Goal: Task Accomplishment & Management: Use online tool/utility

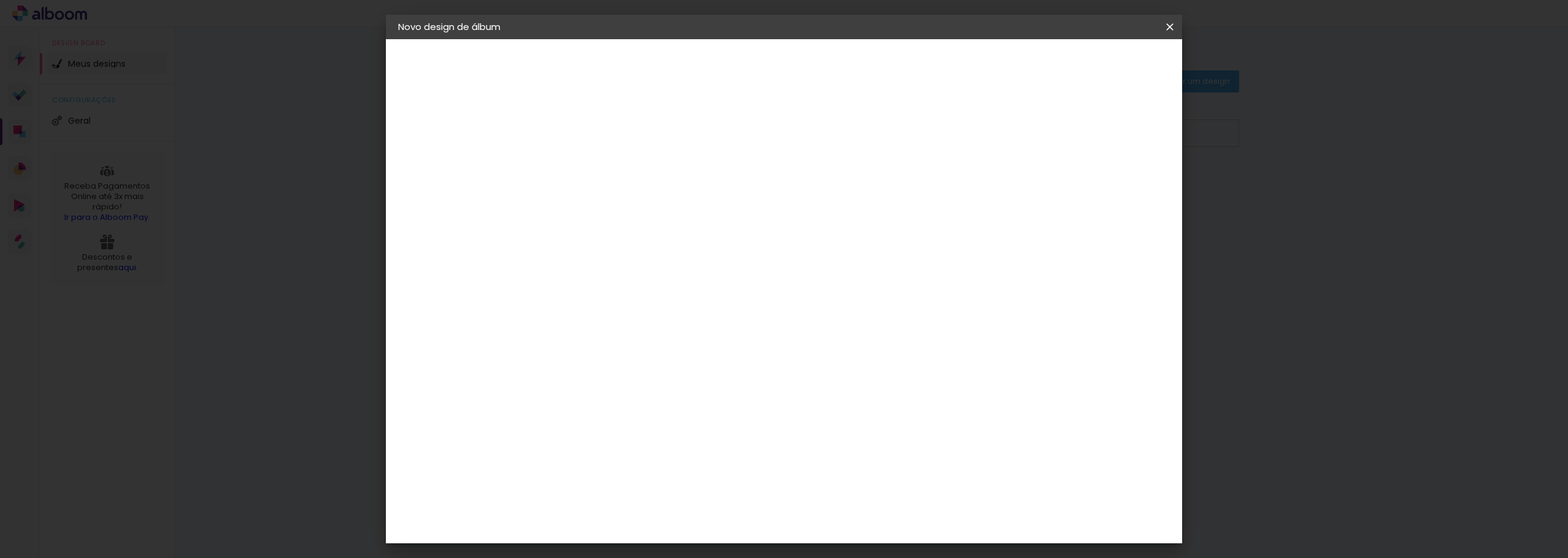
click at [0, 0] on paper-input-container "Título do álbum" at bounding box center [0, 0] width 0 height 0
type input "5 anos aurora"
type paper-input "5 anos aurora"
click at [0, 0] on slot "Avançar" at bounding box center [0, 0] width 0 height 0
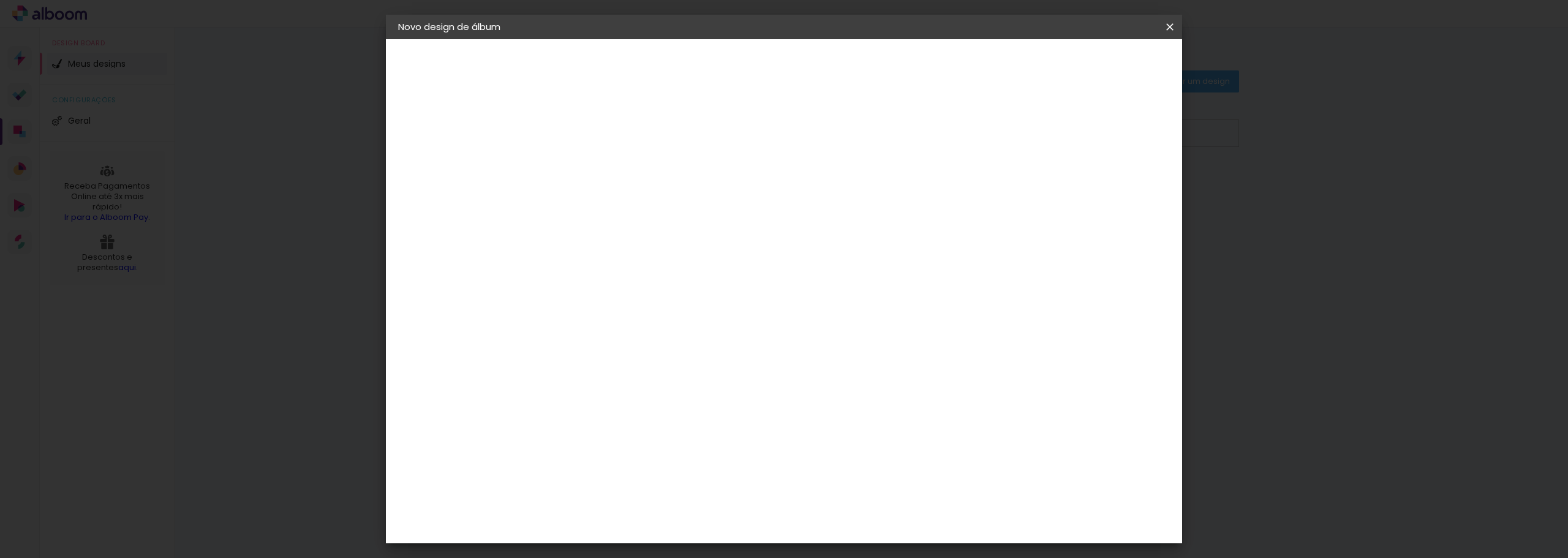
click at [645, 444] on div "Nicephotos" at bounding box center [617, 449] width 55 height 10
click at [666, 284] on div "DM Encadernadora" at bounding box center [628, 293] width 76 height 20
click at [0, 0] on slot "Avançar" at bounding box center [0, 0] width 0 height 0
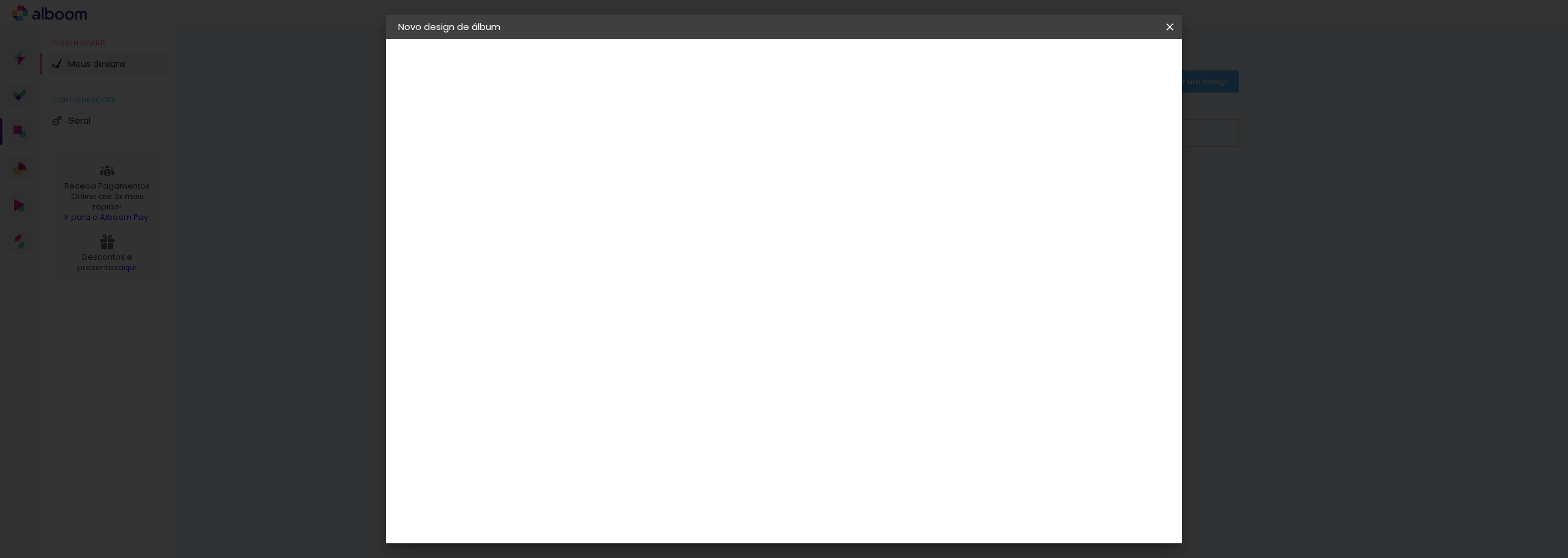
click at [681, 389] on span "25 × 25" at bounding box center [652, 401] width 57 height 25
click at [0, 0] on slot "Voltar" at bounding box center [0, 0] width 0 height 0
click at [813, 237] on div "Sugerir uma encadernadora" at bounding box center [775, 237] width 76 height 20
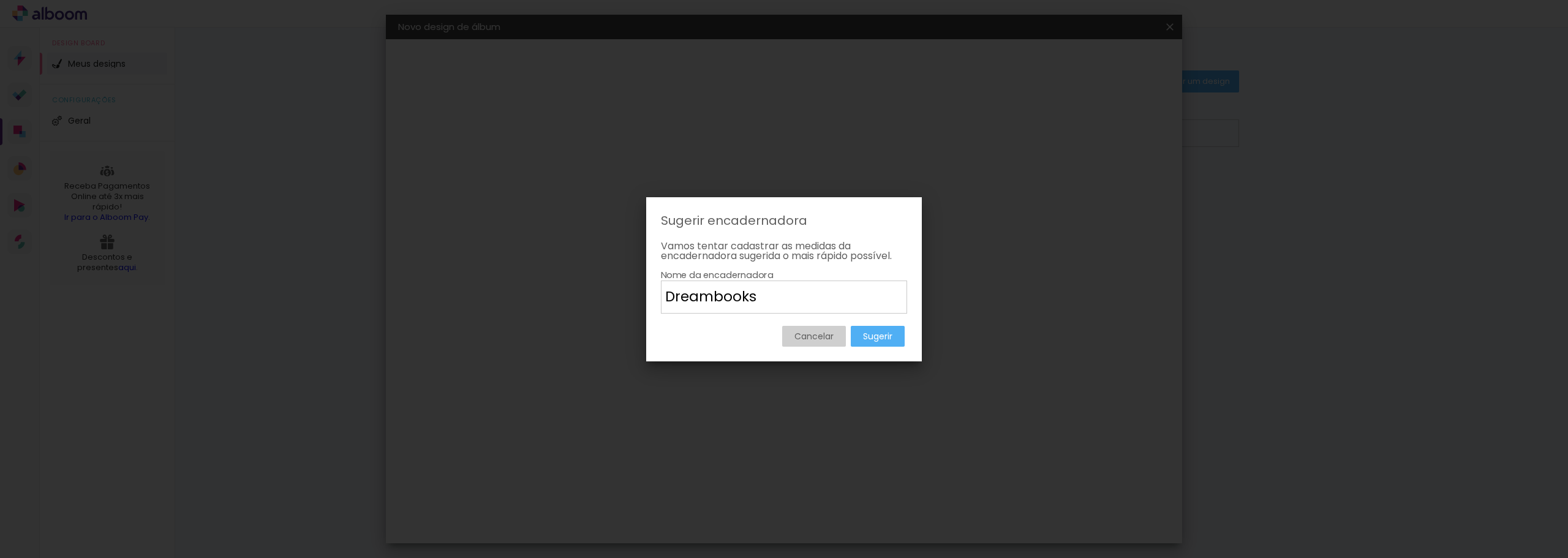
type input "Dreambooks"
type paper-input "Dreambooks"
click at [0, 0] on slot "Sugerir" at bounding box center [0, 0] width 0 height 0
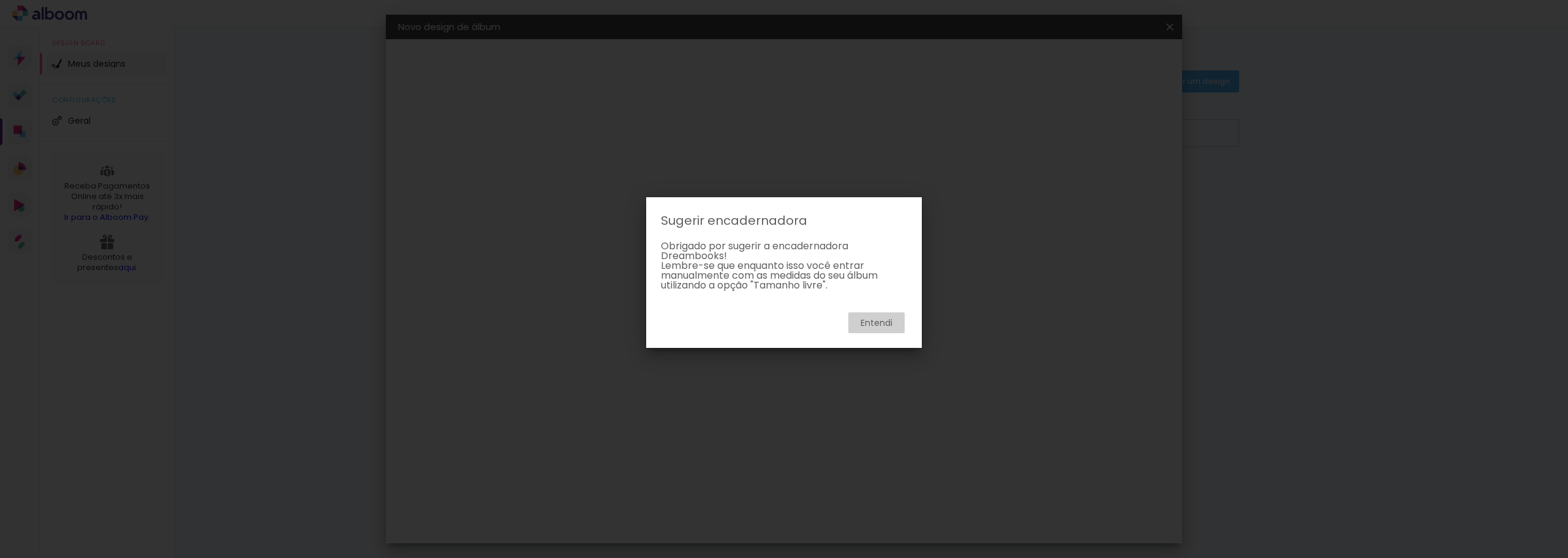
click at [0, 0] on slot "Entendi" at bounding box center [0, 0] width 0 height 0
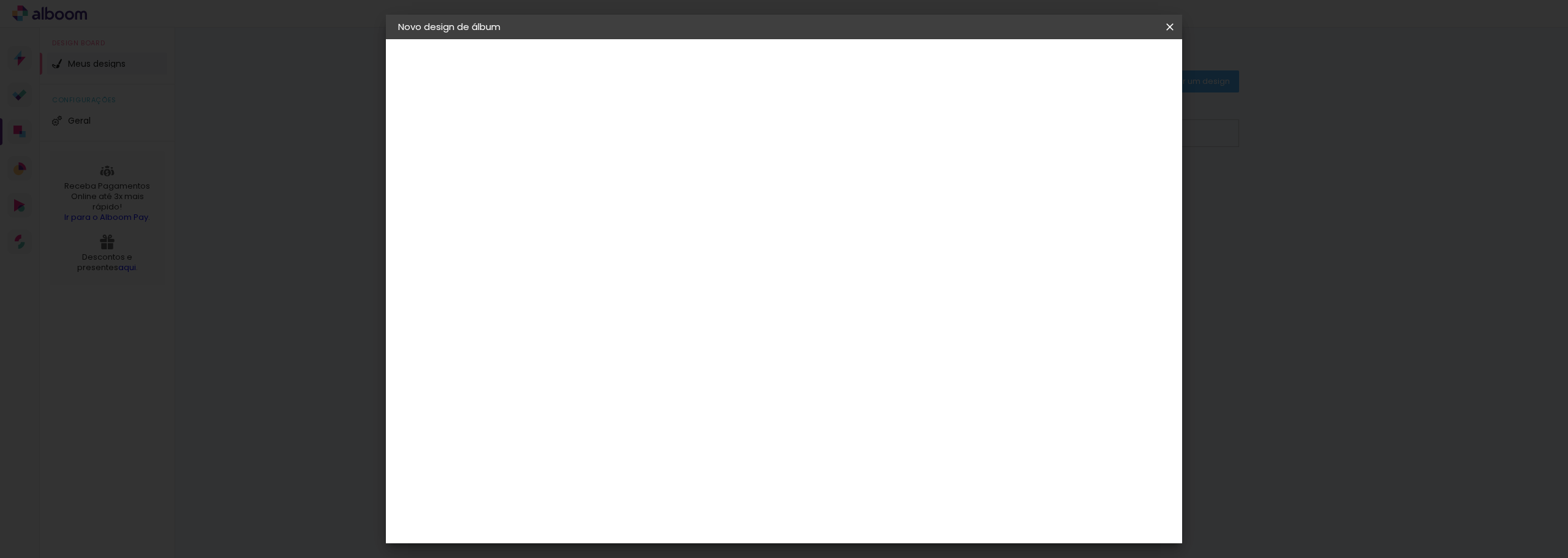
scroll to position [753, 0]
click at [0, 0] on slot "Voltar" at bounding box center [0, 0] width 0 height 0
click at [0, 0] on iron-icon at bounding box center [0, 0] width 0 height 0
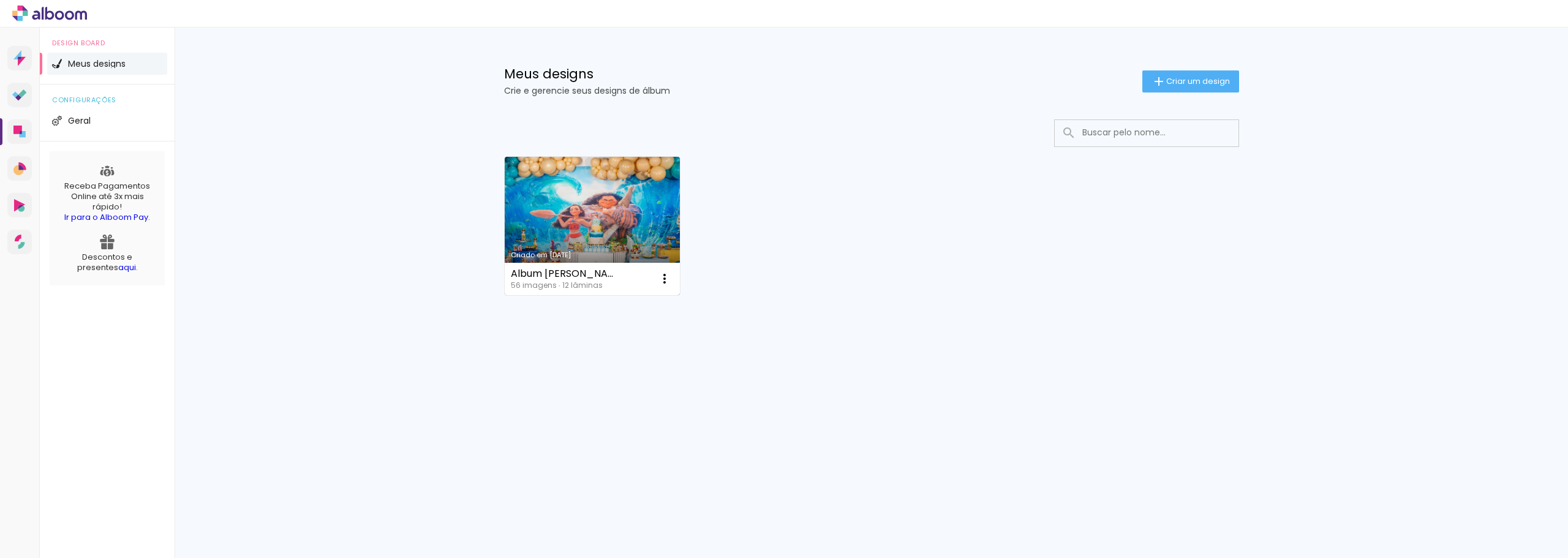
click at [637, 183] on link "Criado em [DATE]" at bounding box center [592, 226] width 176 height 138
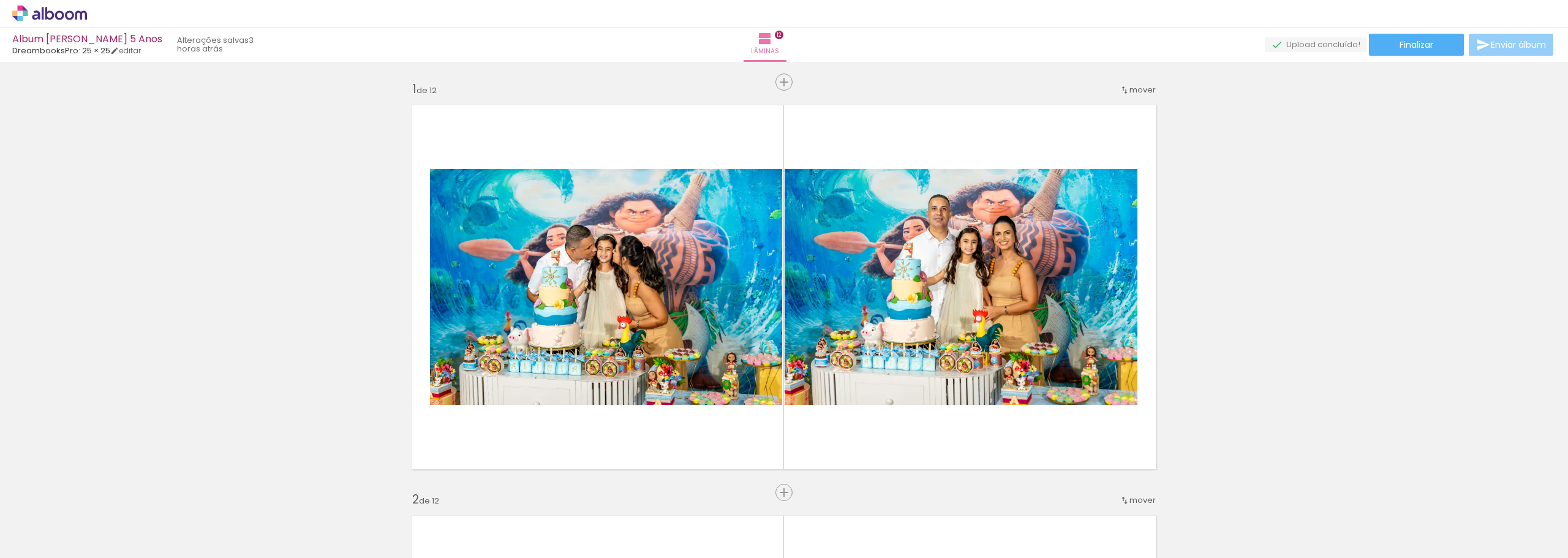
click at [1519, 46] on span "Enviar álbum" at bounding box center [1518, 45] width 55 height 9
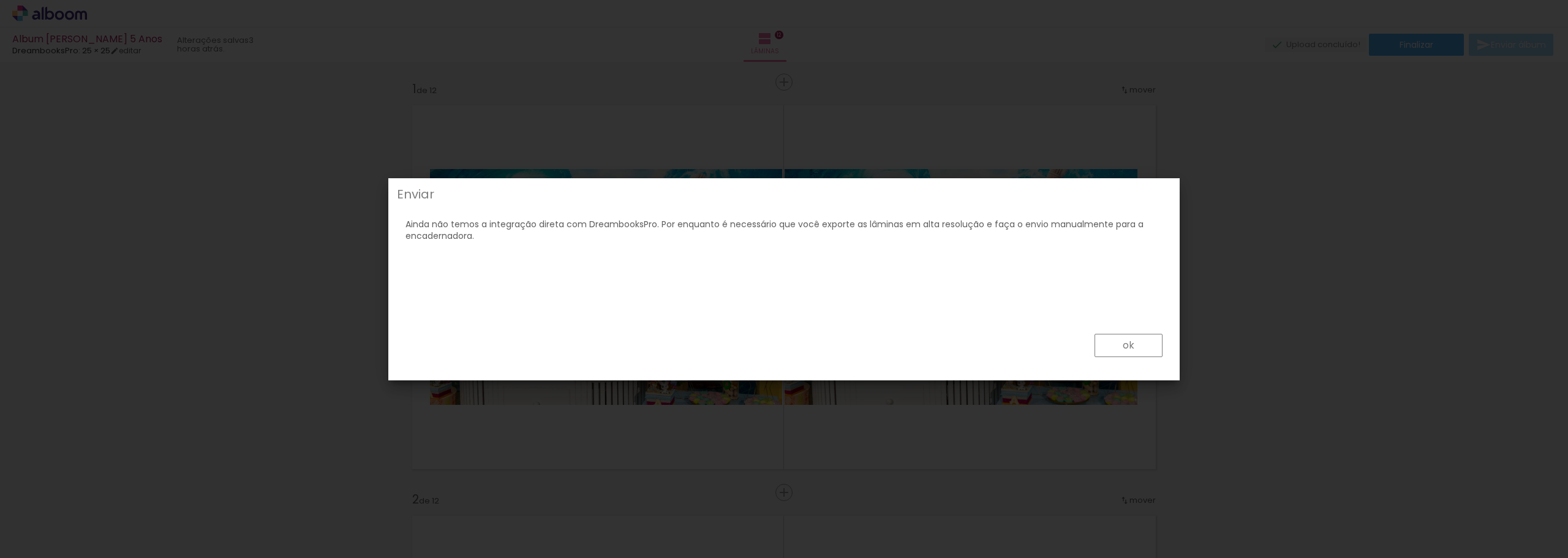
click at [1138, 347] on paper-button "ok" at bounding box center [1128, 345] width 68 height 23
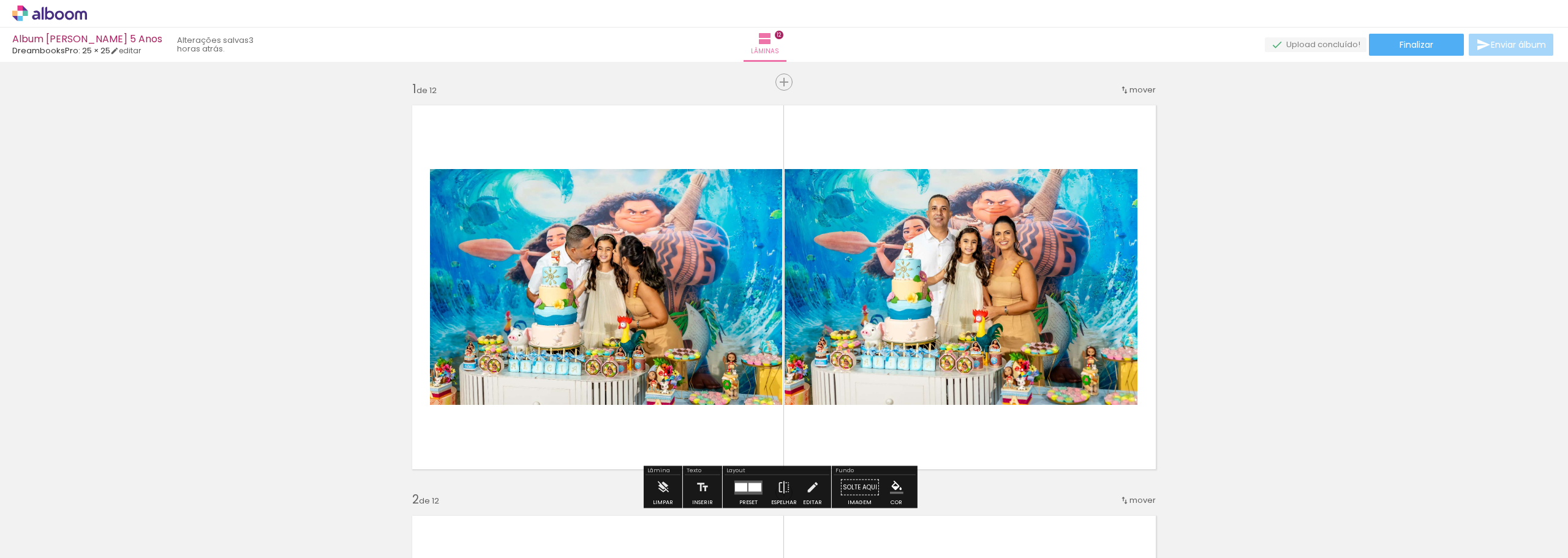
click at [476, 128] on quentale-layouter at bounding box center [784, 287] width 760 height 380
click at [1399, 43] on span "Finalizar" at bounding box center [1416, 45] width 34 height 9
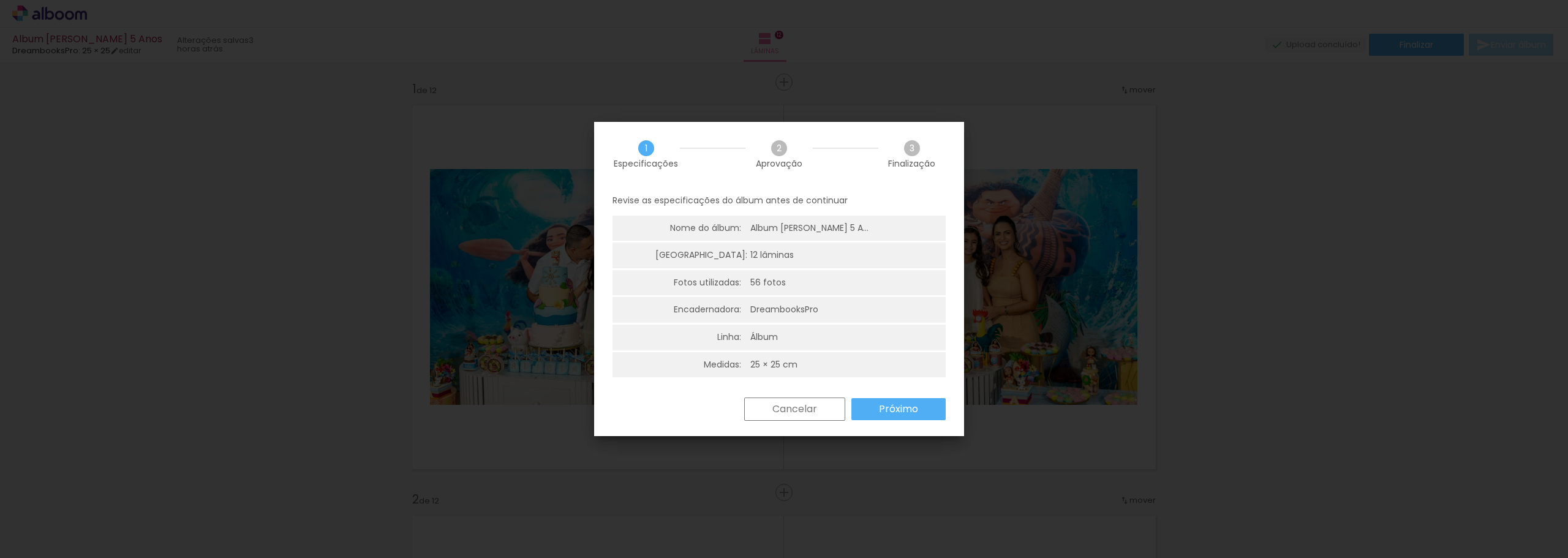
click at [0, 0] on slot "Próximo" at bounding box center [0, 0] width 0 height 0
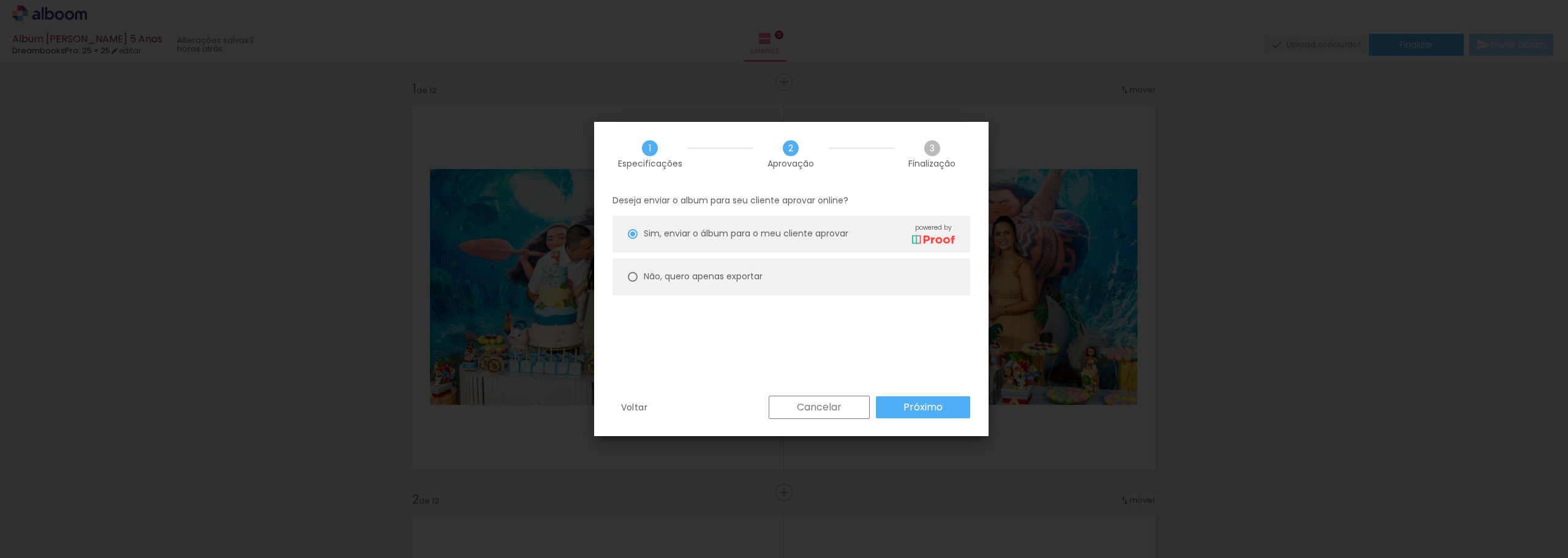
click at [0, 0] on slot "Não, quero apenas exportar" at bounding box center [0, 0] width 0 height 0
type paper-radio-button "on"
click at [0, 0] on slot "Próximo" at bounding box center [0, 0] width 0 height 0
type input "Alta, 300 DPI"
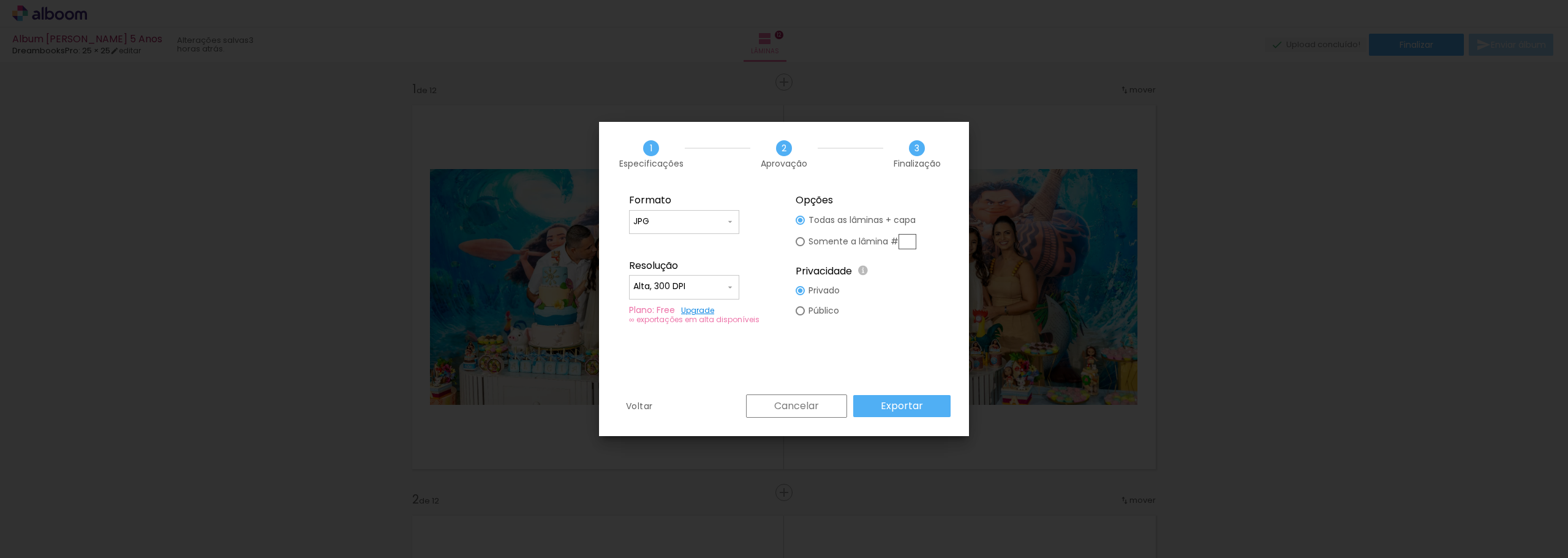
click at [0, 0] on slot "Cancelar" at bounding box center [0, 0] width 0 height 0
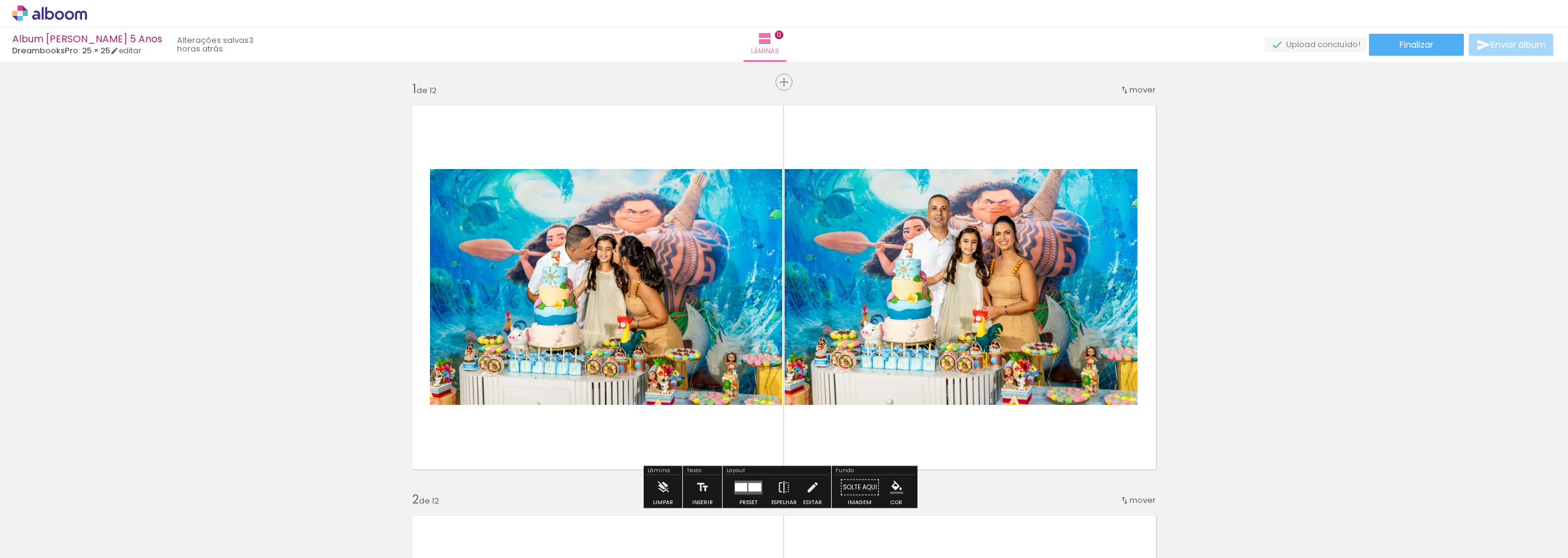
click at [1503, 44] on span "Enviar álbum" at bounding box center [1518, 45] width 55 height 9
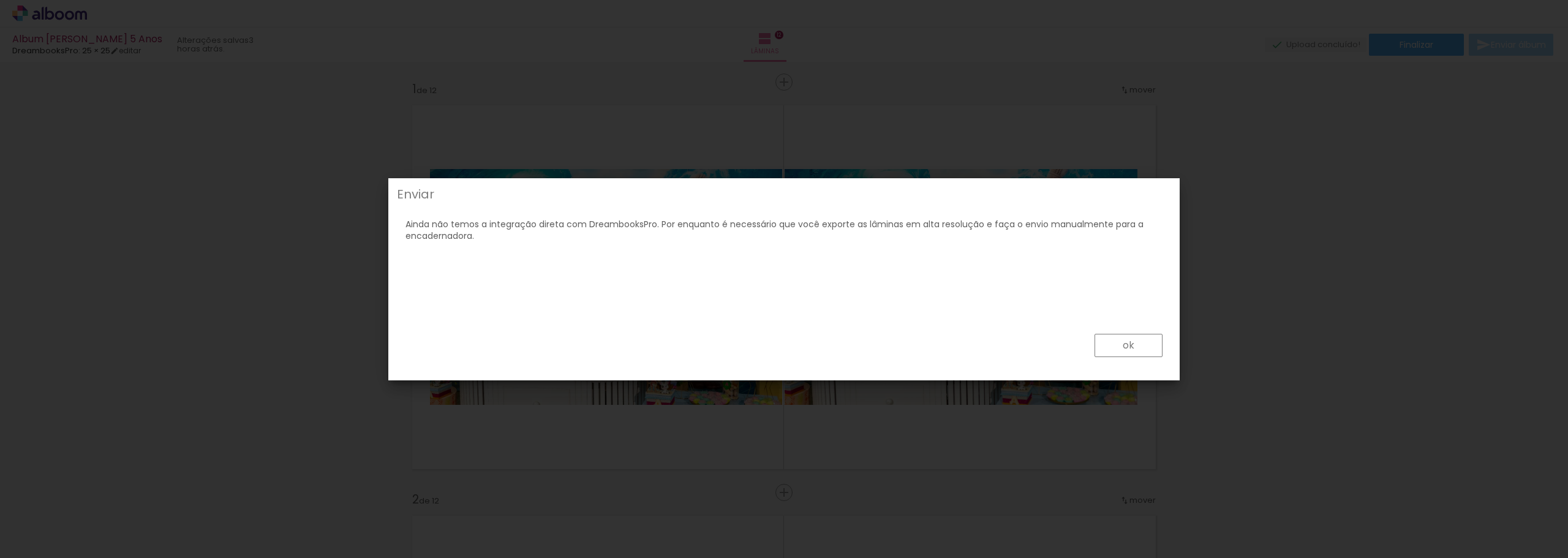
click at [1136, 341] on paper-button "ok" at bounding box center [1128, 345] width 68 height 23
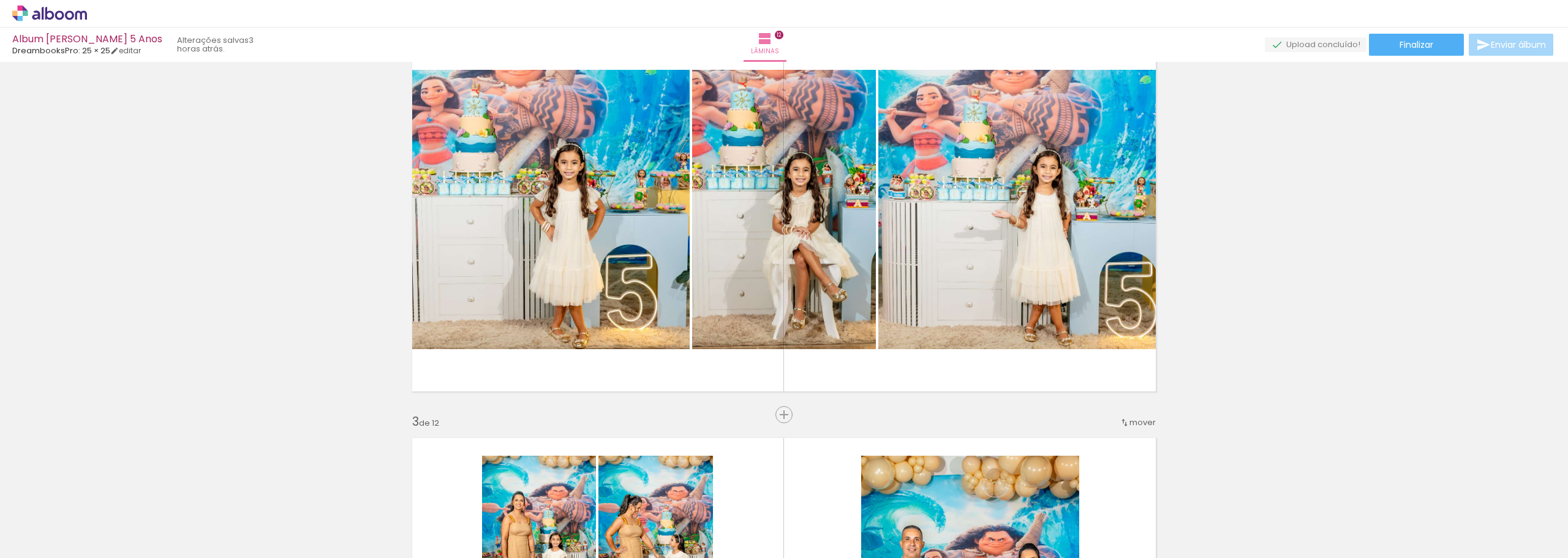
scroll to position [490, 0]
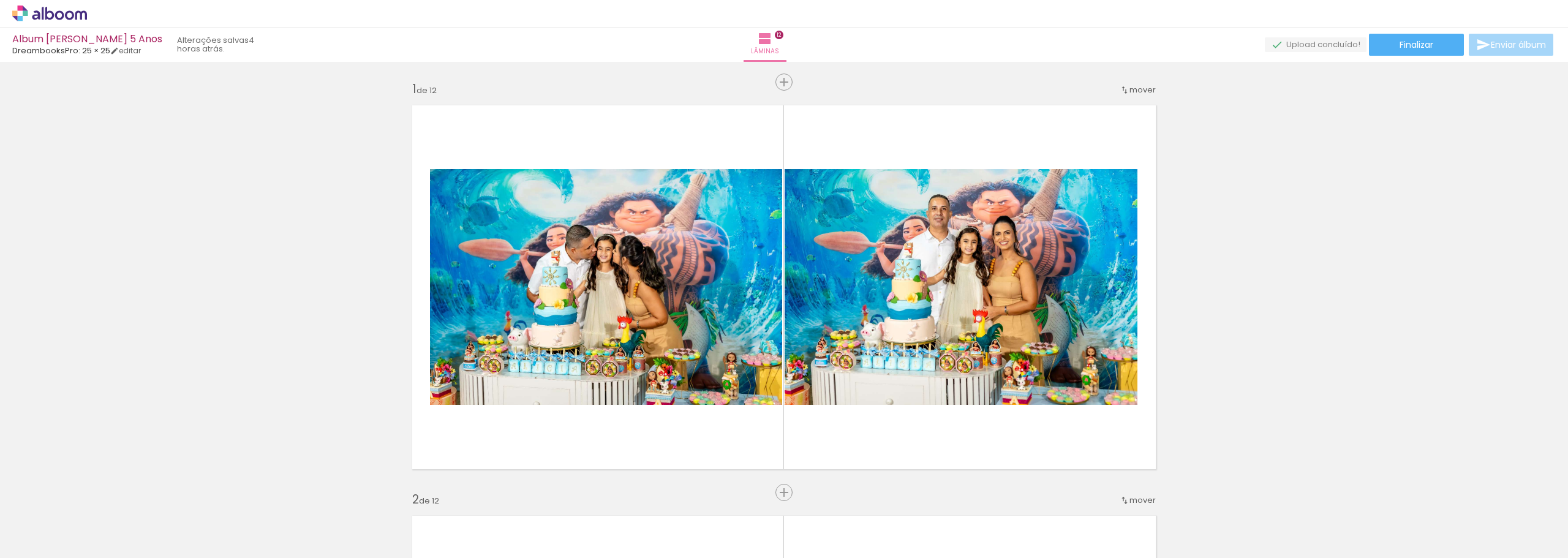
scroll to position [490, 0]
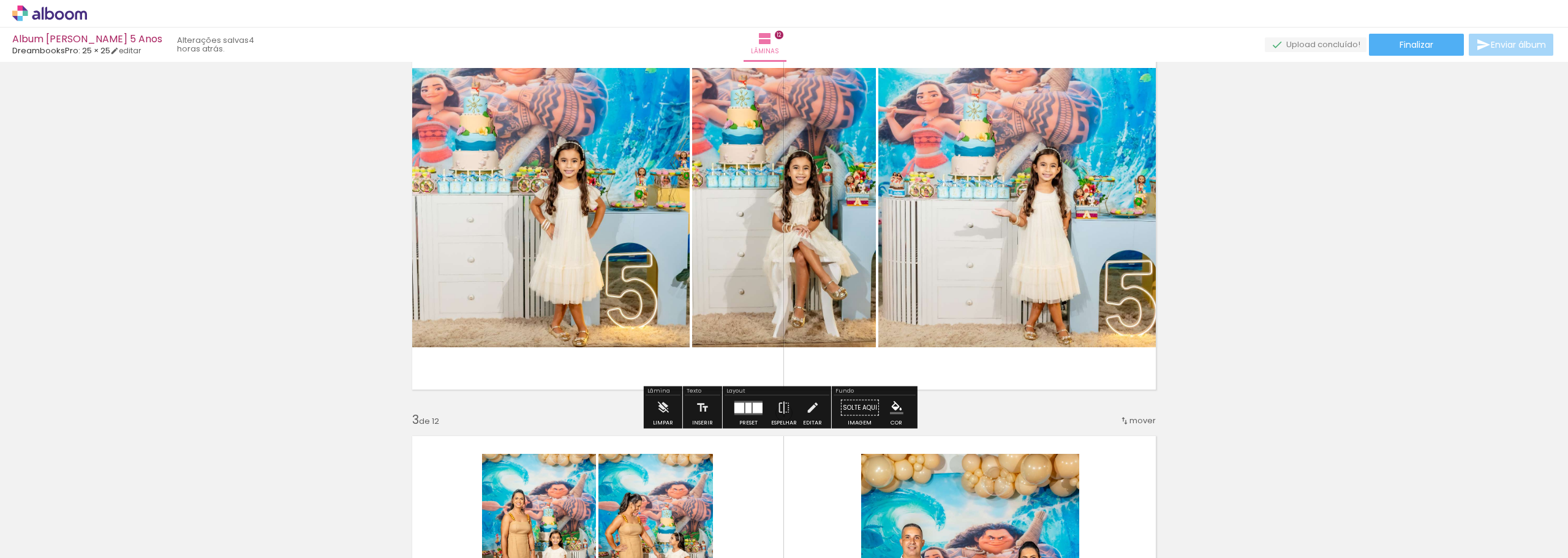
click at [36, 17] on icon at bounding box center [49, 13] width 75 height 16
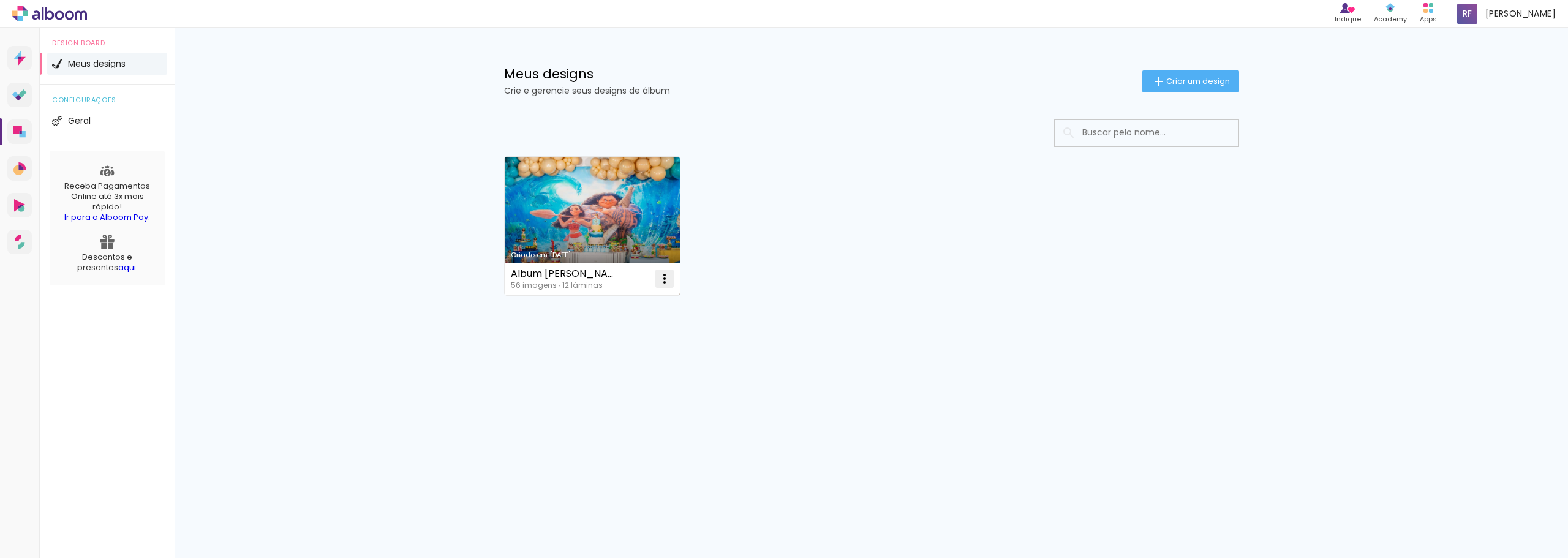
click at [664, 277] on iron-icon at bounding box center [664, 279] width 15 height 15
click at [629, 306] on paper-item "Abrir" at bounding box center [614, 307] width 122 height 25
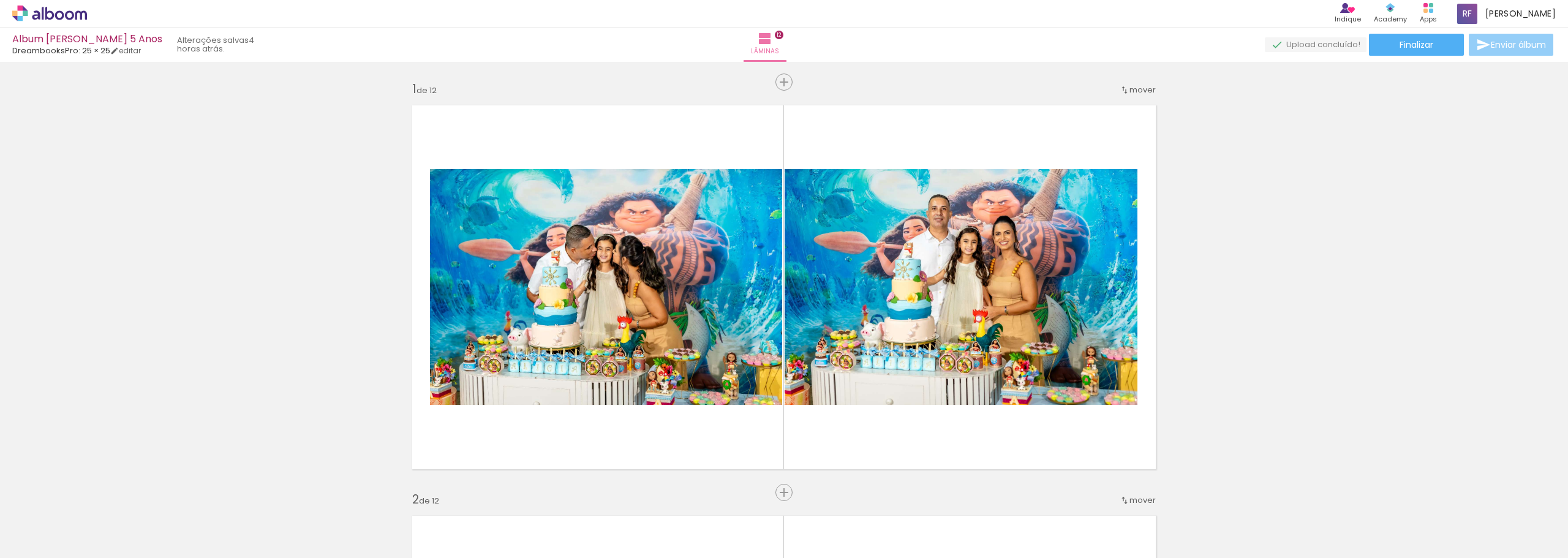
click at [1522, 44] on span "Enviar álbum" at bounding box center [1518, 45] width 55 height 9
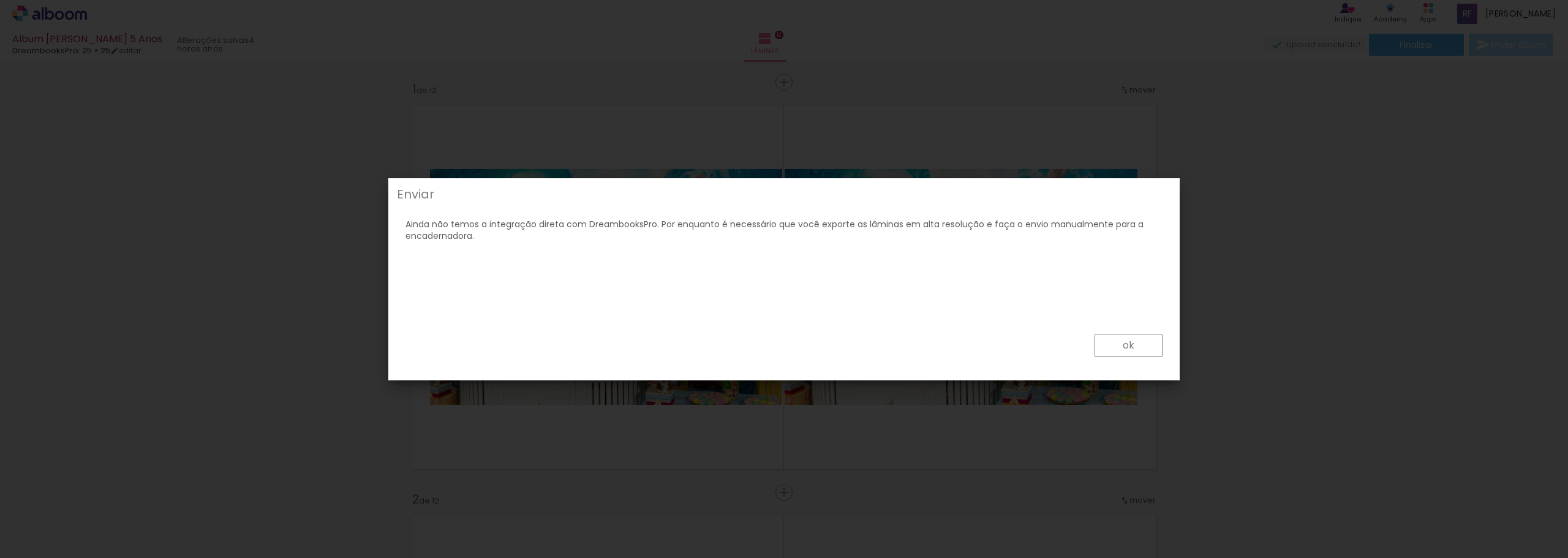
click at [0, 0] on slot "ok" at bounding box center [0, 0] width 0 height 0
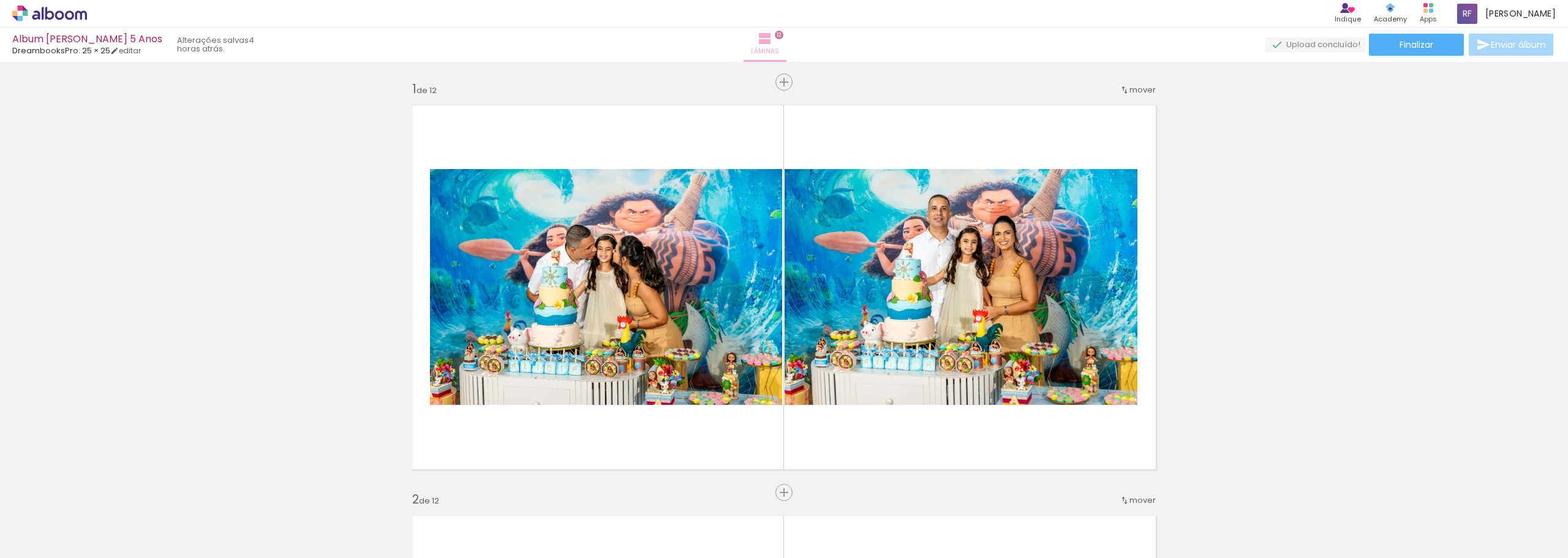
click at [779, 46] on span "Lâminas" at bounding box center [765, 51] width 28 height 11
click at [1325, 44] on quentale-upload-monitor at bounding box center [1315, 45] width 102 height 15
click at [1421, 44] on span "Finalizar" at bounding box center [1416, 45] width 34 height 9
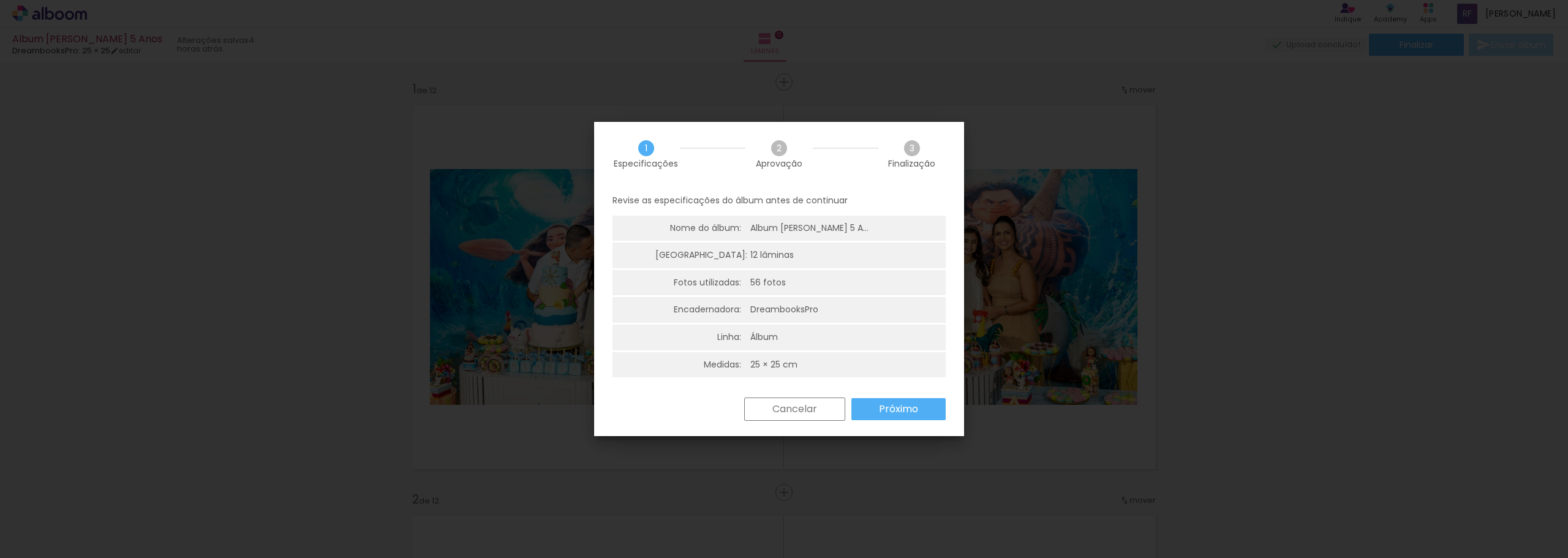
scroll to position [3, 0]
click at [926, 401] on paper-button "Próximo" at bounding box center [899, 406] width 95 height 22
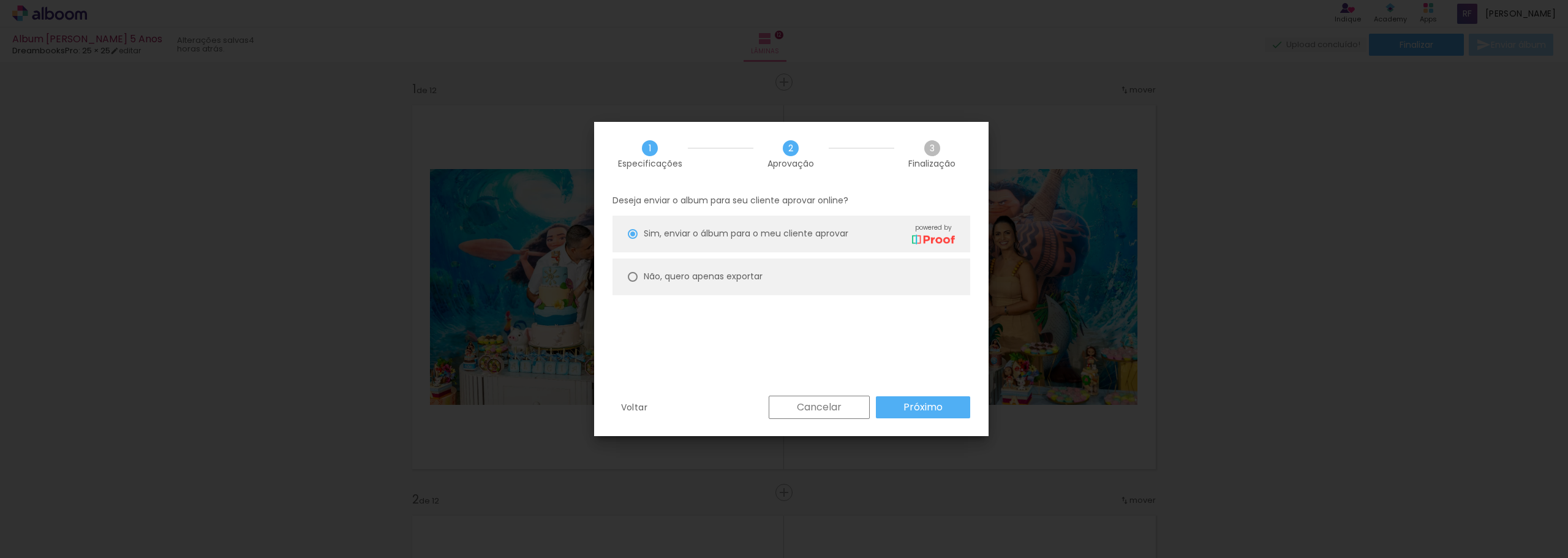
click at [0, 0] on slot "Próximo" at bounding box center [0, 0] width 0 height 0
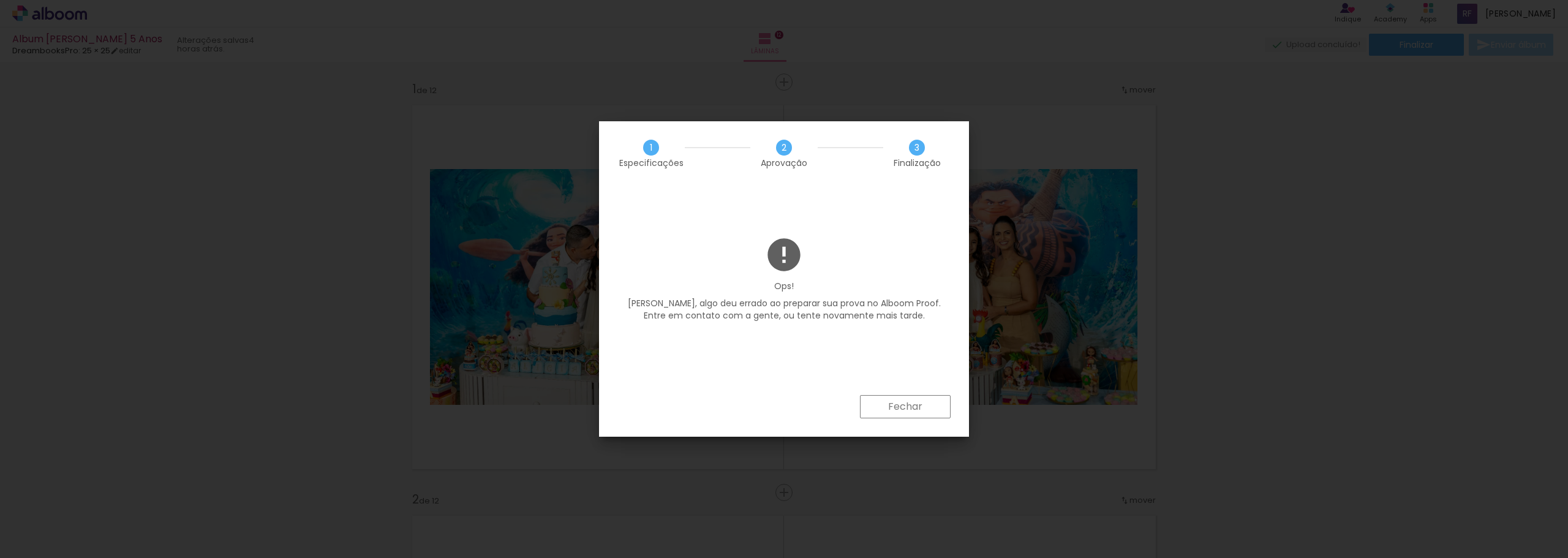
click at [0, 0] on slot "Fechar" at bounding box center [0, 0] width 0 height 0
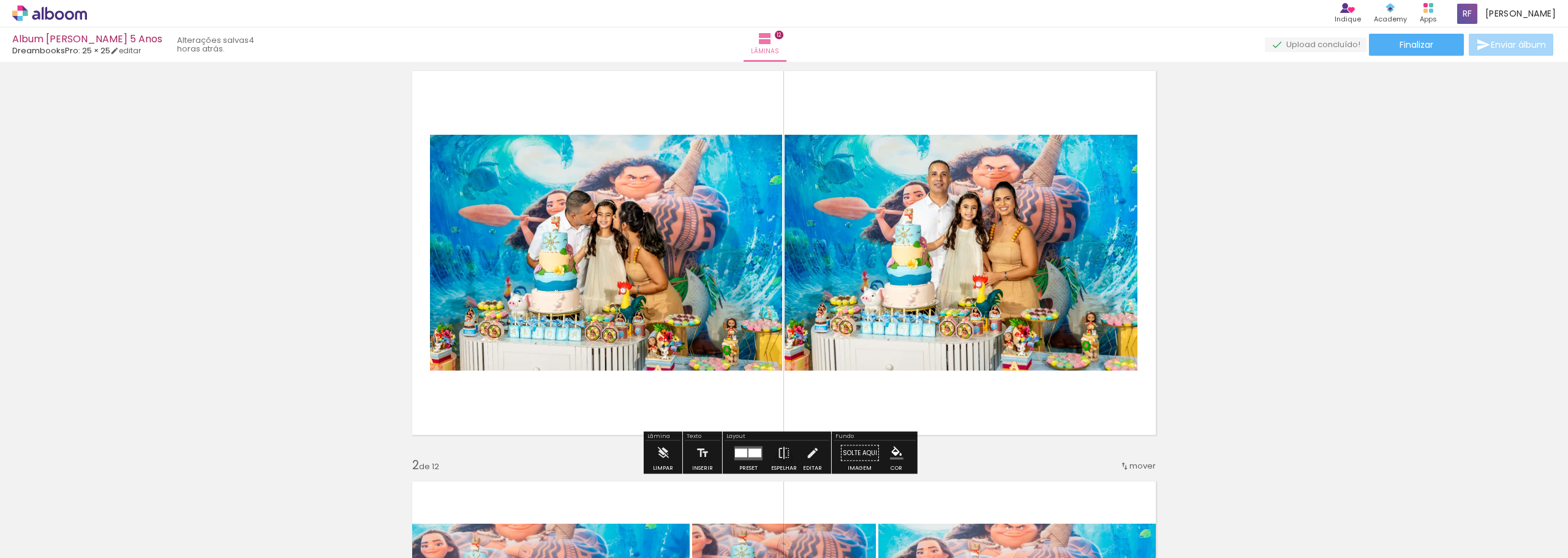
scroll to position [62, 0]
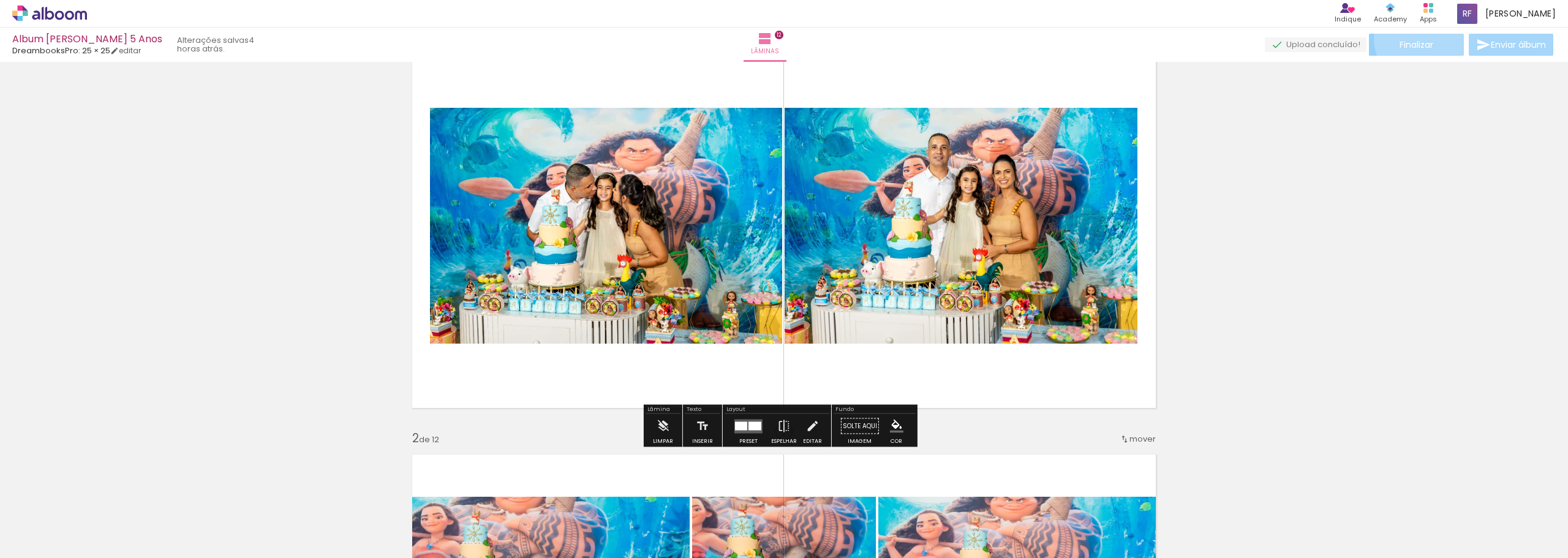
click at [1415, 41] on span "Finalizar" at bounding box center [1416, 45] width 34 height 9
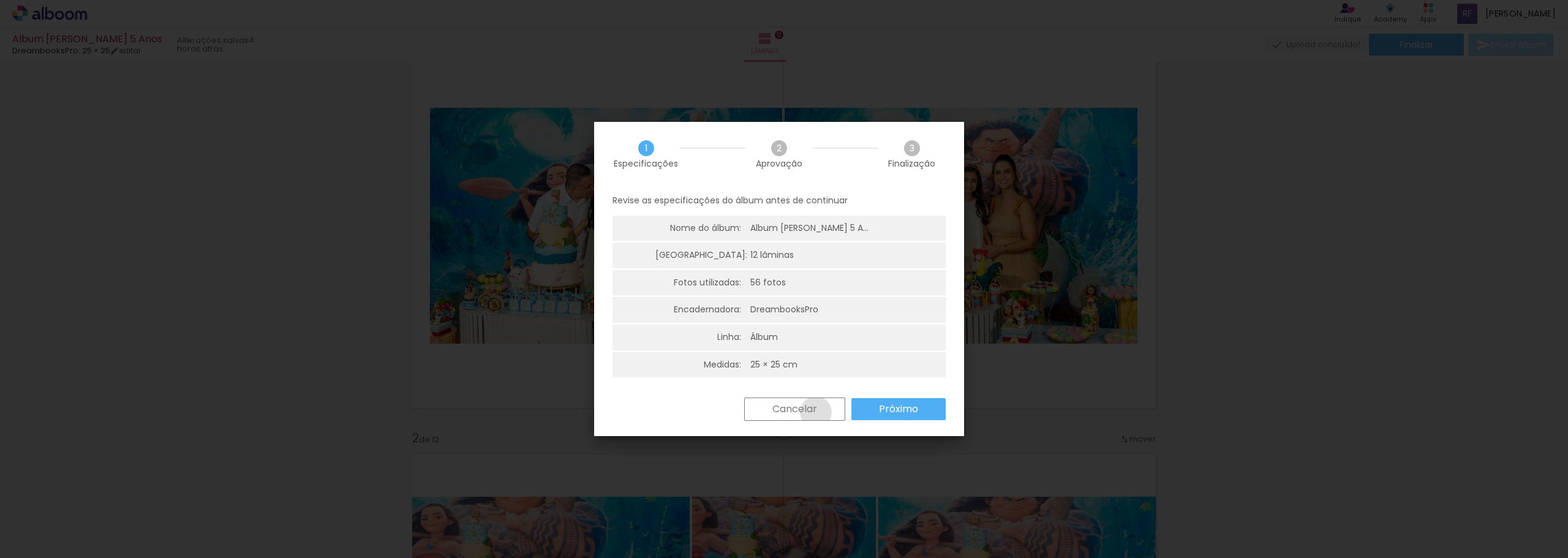
click at [0, 0] on slot "Cancelar" at bounding box center [0, 0] width 0 height 0
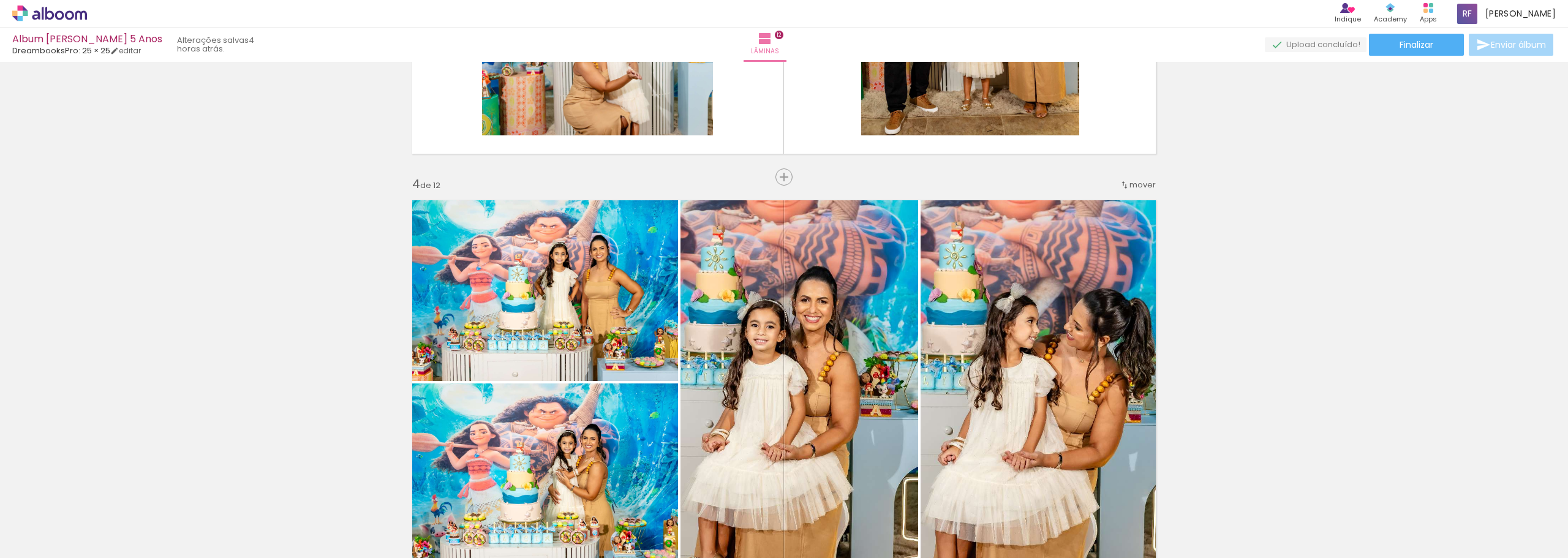
scroll to position [1225, 0]
